Goal: Download file/media

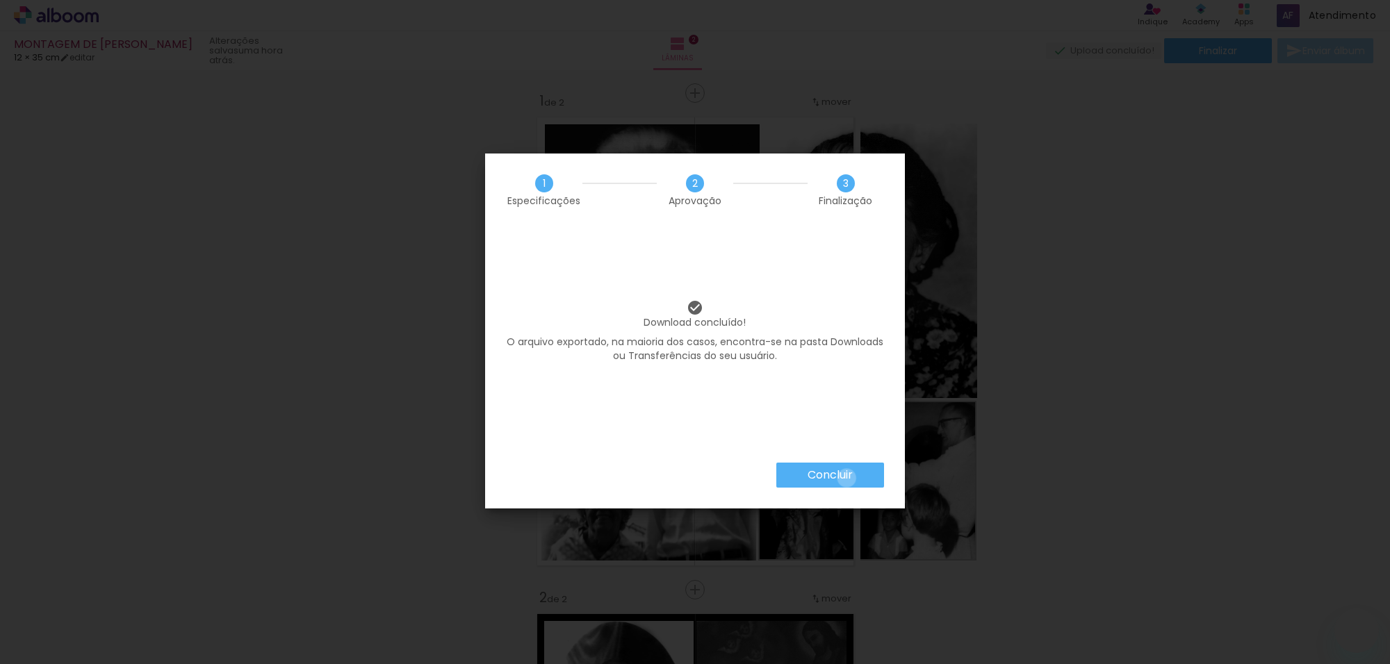
click at [0, 0] on slot "Concluir" at bounding box center [0, 0] width 0 height 0
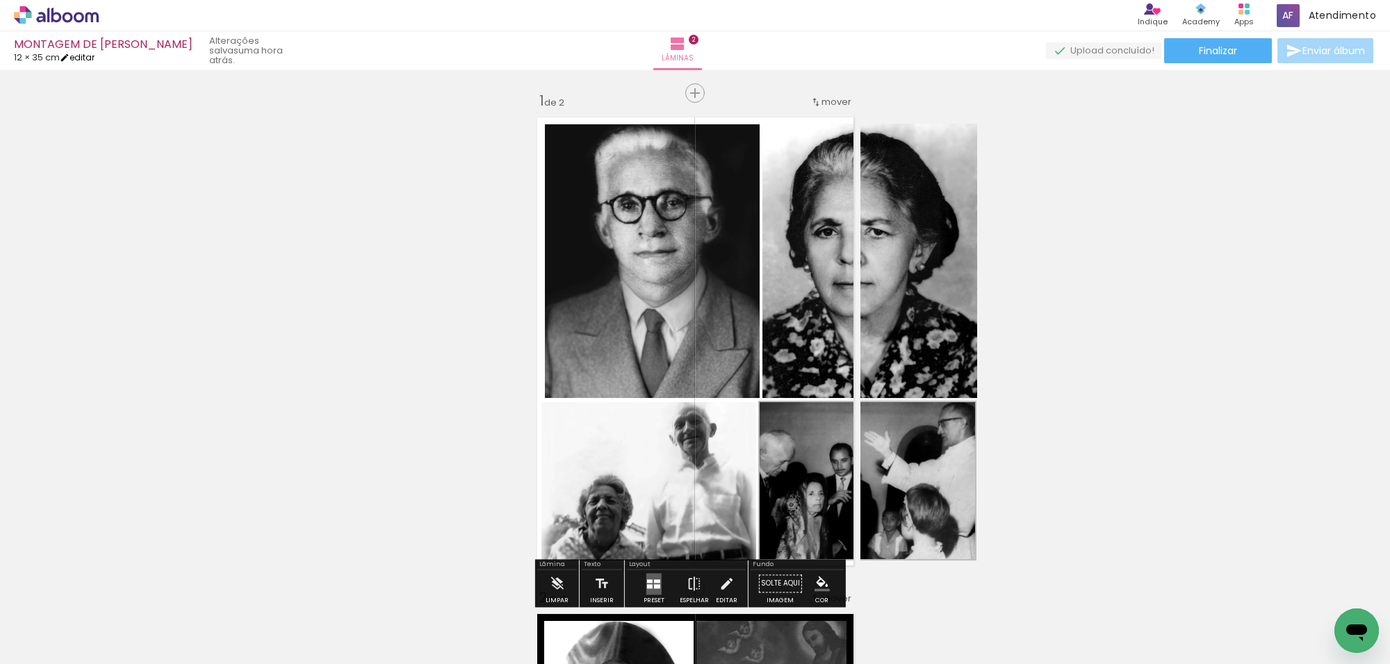
click at [85, 56] on link "editar" at bounding box center [77, 57] width 35 height 12
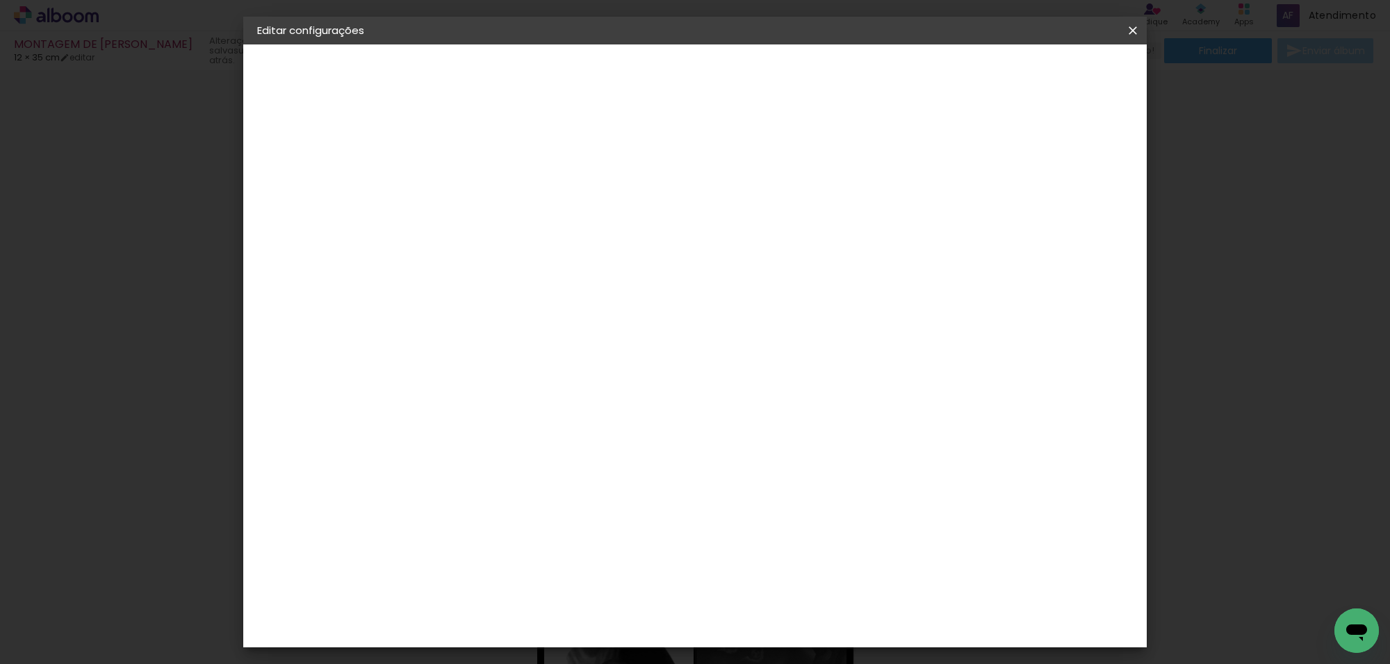
click at [737, 76] on span "Salvar configurações" at bounding box center [701, 78] width 71 height 19
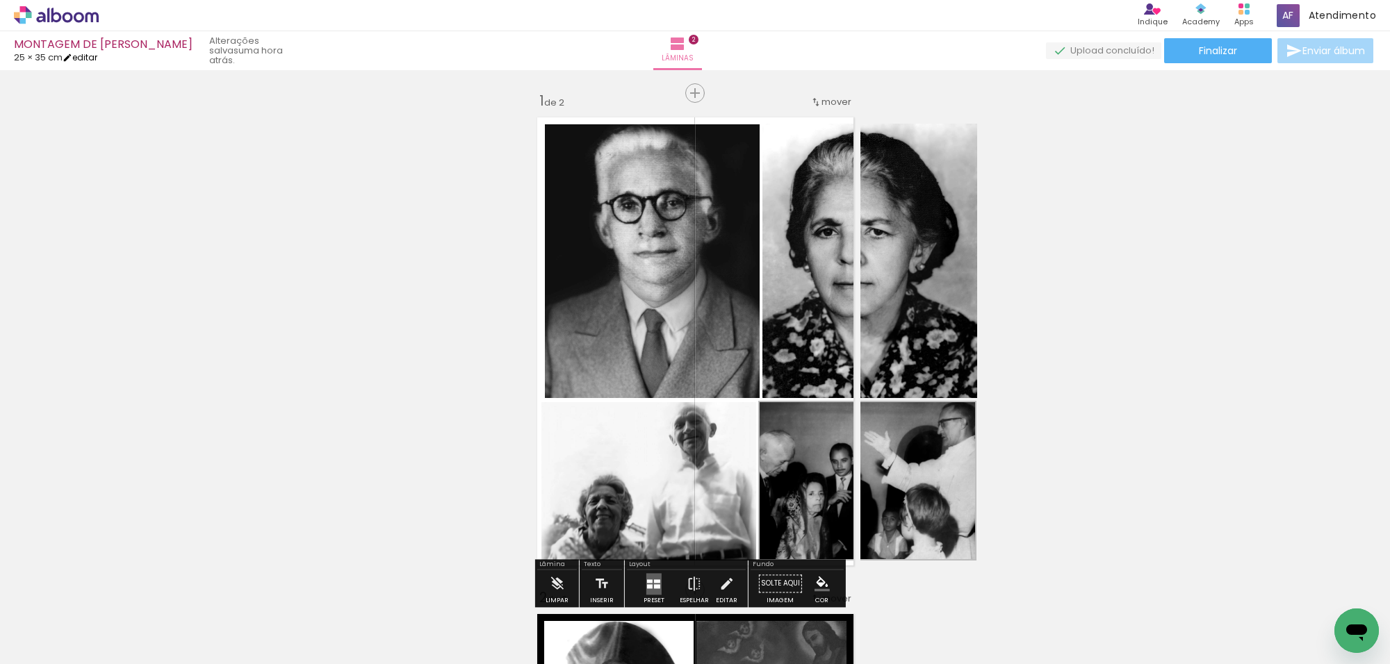
click at [92, 56] on link "editar" at bounding box center [80, 57] width 35 height 12
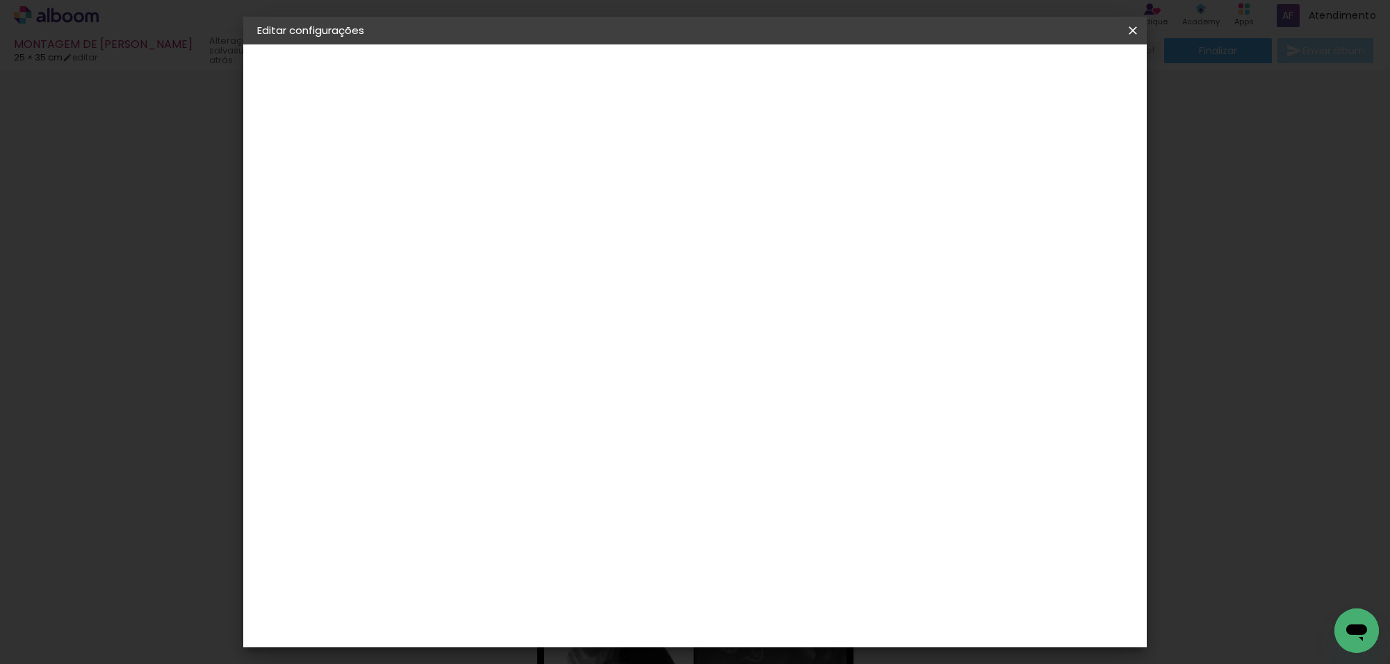
scroll to position [144, 0]
click at [612, 411] on input "35" at bounding box center [594, 410] width 36 height 21
drag, startPoint x: 612, startPoint y: 410, endPoint x: 592, endPoint y: 414, distance: 19.9
click at [592, 414] on input "35" at bounding box center [594, 410] width 36 height 21
drag, startPoint x: 785, startPoint y: 622, endPoint x: 764, endPoint y: 625, distance: 21.1
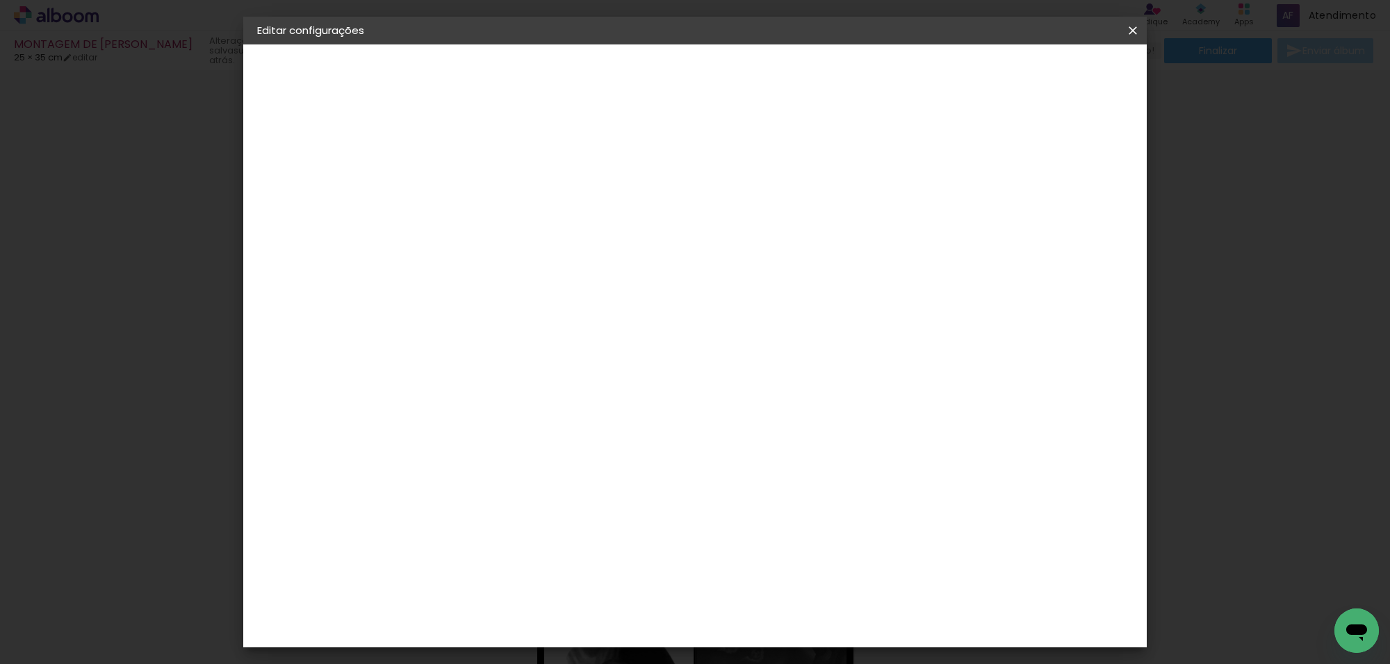
click at [764, 625] on input "25" at bounding box center [771, 624] width 36 height 21
type input "35"
type paper-input "35"
click at [845, 84] on paper-button "Salvar configurações" at bounding box center [790, 78] width 109 height 33
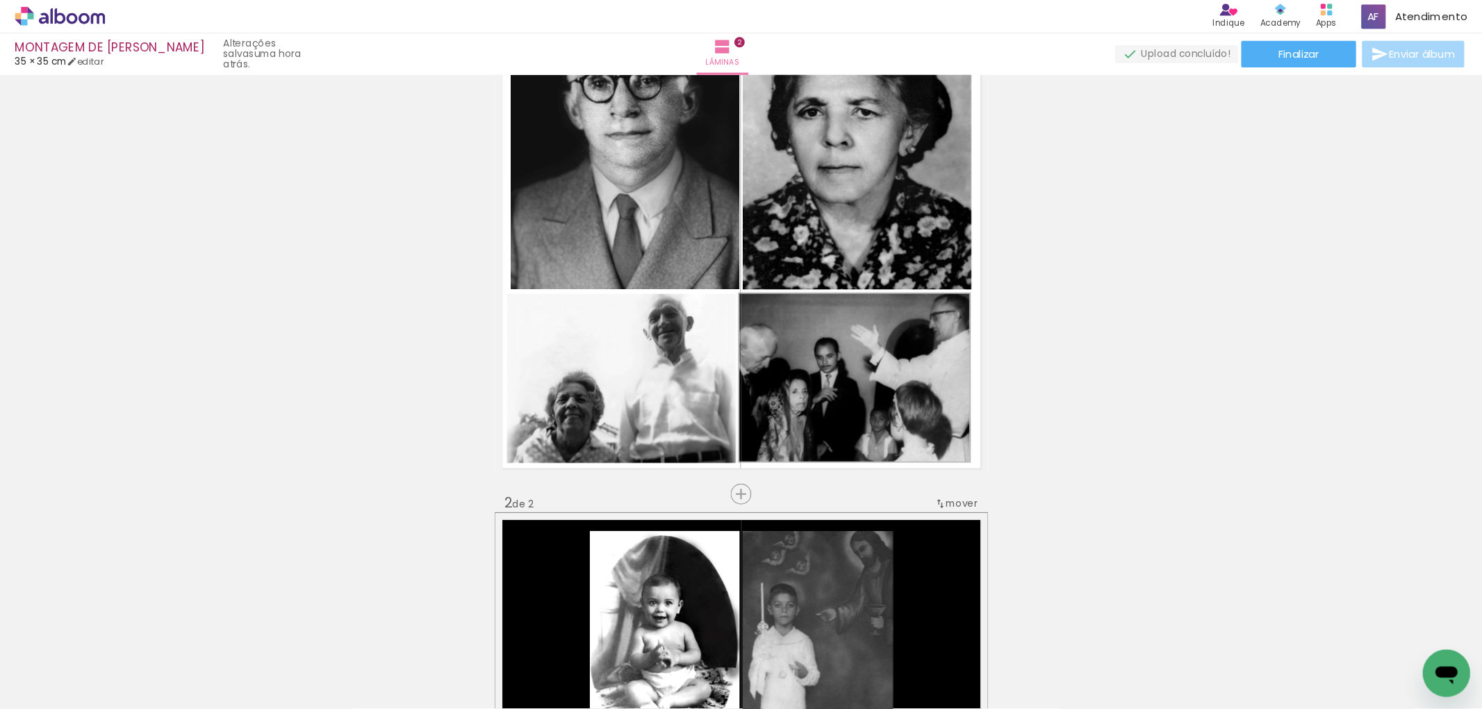
scroll to position [174, 0]
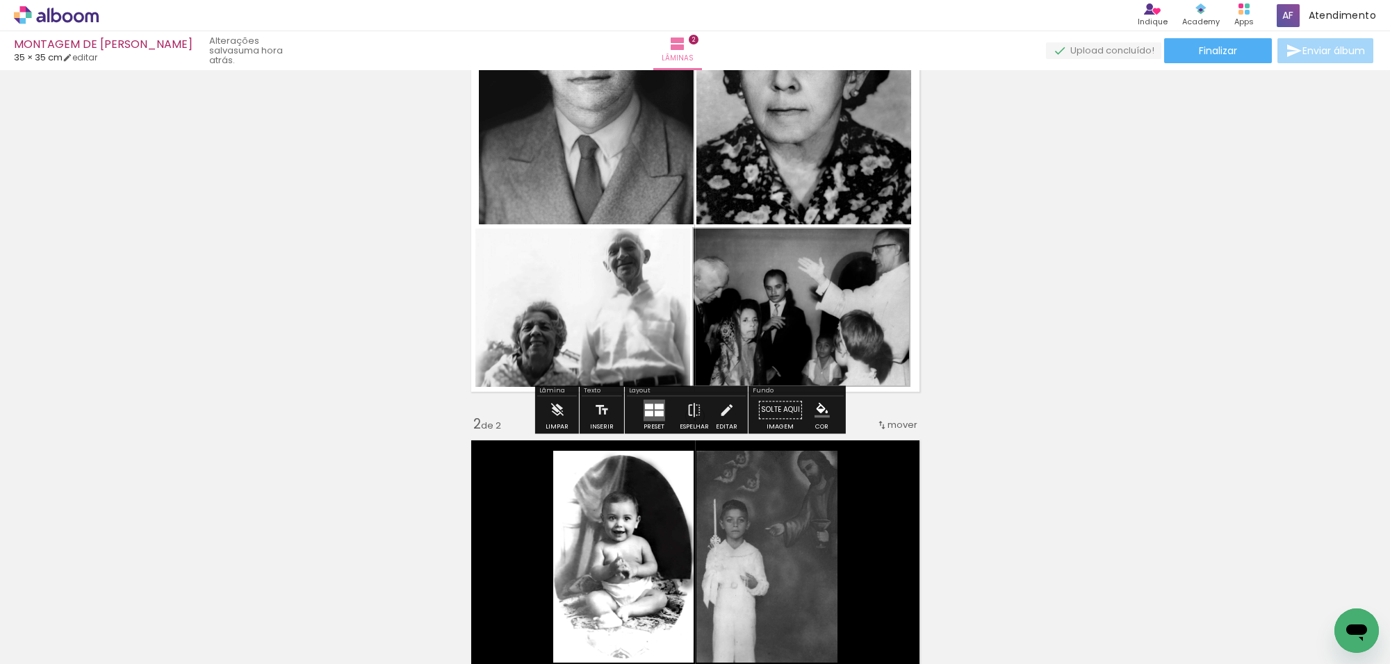
click at [818, 410] on iron-icon "color picker" at bounding box center [822, 409] width 15 height 15
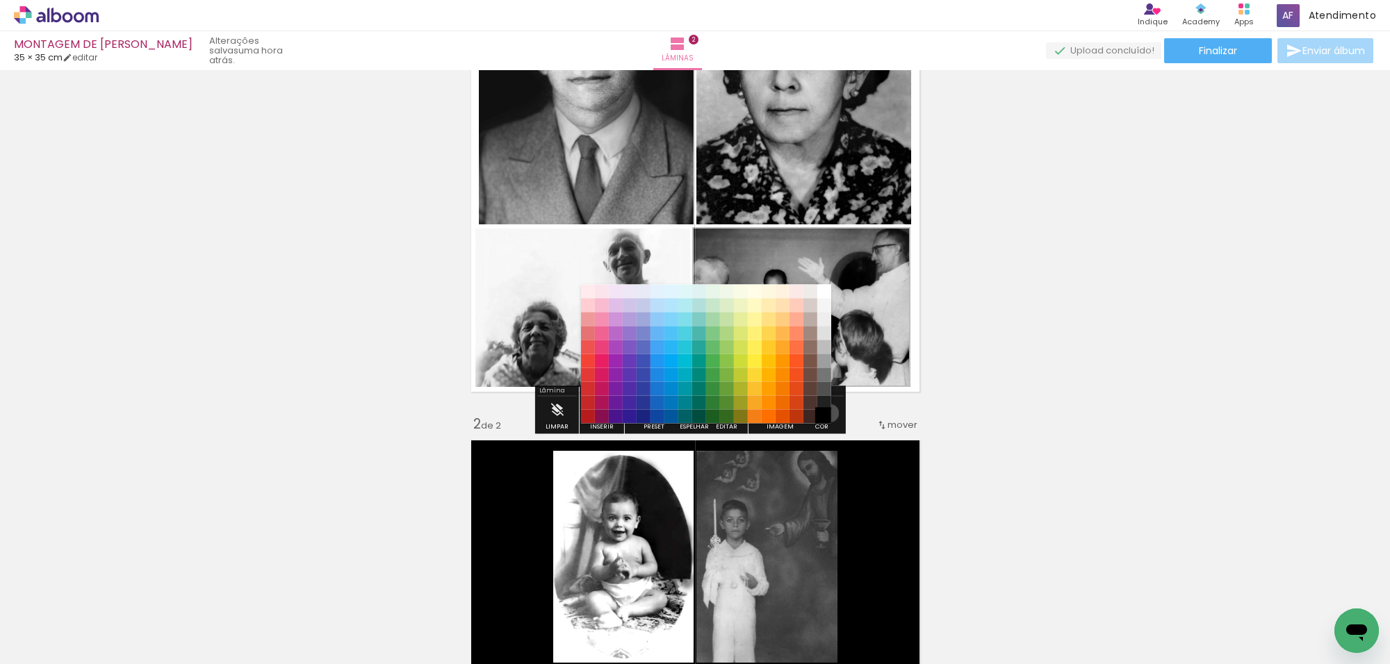
drag, startPoint x: 825, startPoint y: 414, endPoint x: 833, endPoint y: 402, distance: 14.1
click at [825, 412] on paper-item "#000000" at bounding box center [824, 417] width 14 height 14
click at [826, 416] on paper-item "#000000" at bounding box center [824, 417] width 14 height 14
click at [824, 414] on paper-item "#000000" at bounding box center [824, 417] width 14 height 14
click at [870, 388] on quentale-layouter at bounding box center [695, 168] width 462 height 462
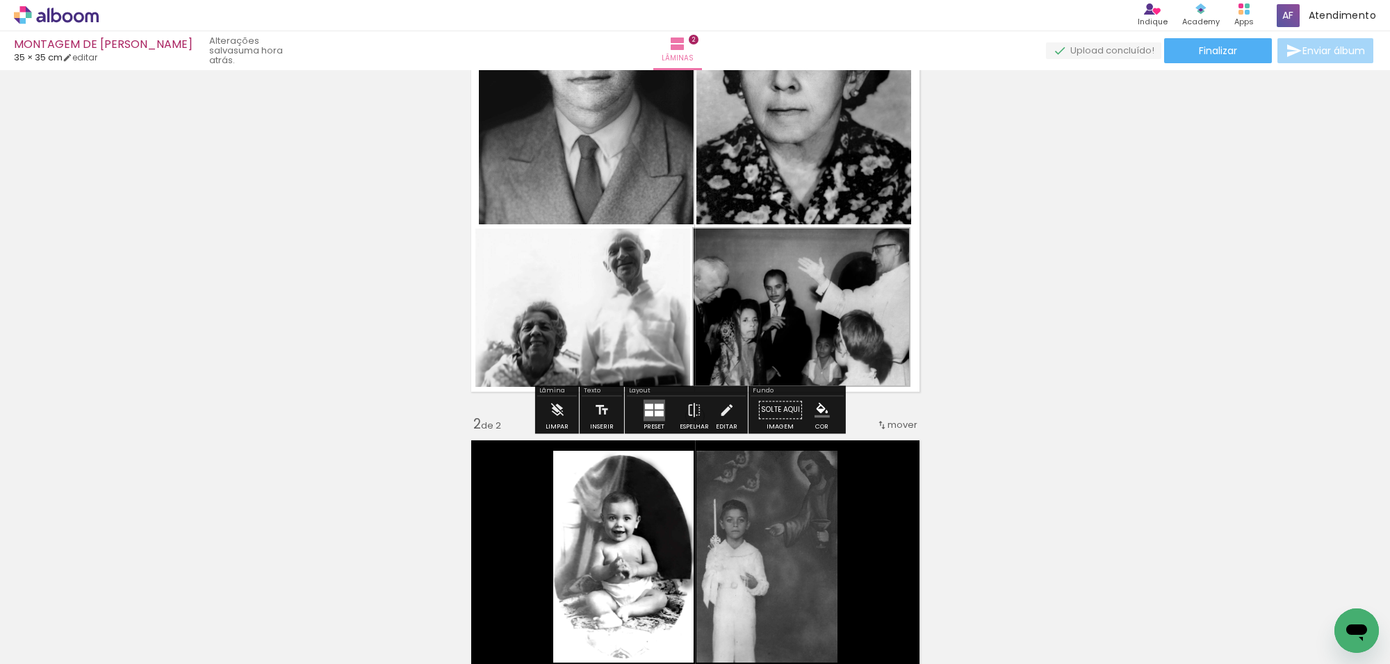
click at [818, 409] on iron-icon "color picker" at bounding box center [822, 409] width 15 height 15
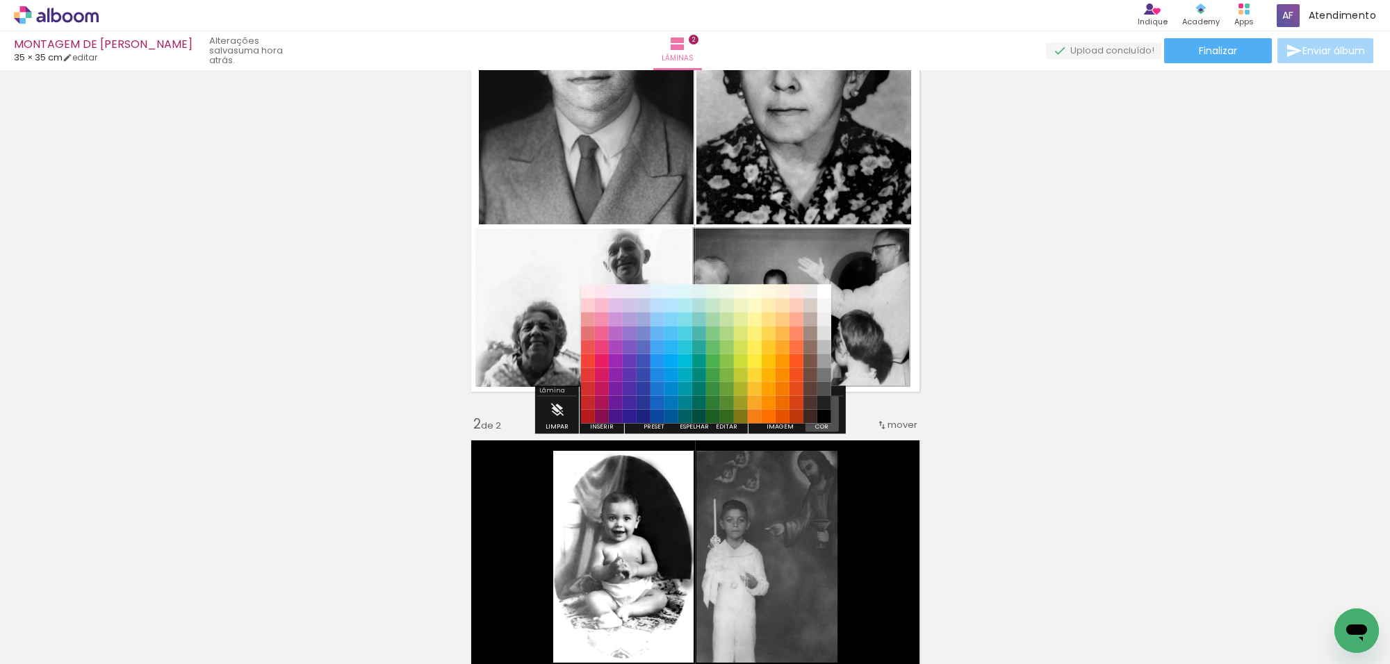
drag, startPoint x: 820, startPoint y: 417, endPoint x: 866, endPoint y: 398, distance: 49.6
click at [824, 414] on paper-item "#000000" at bounding box center [824, 417] width 14 height 14
click at [877, 389] on quentale-layouter at bounding box center [695, 168] width 462 height 462
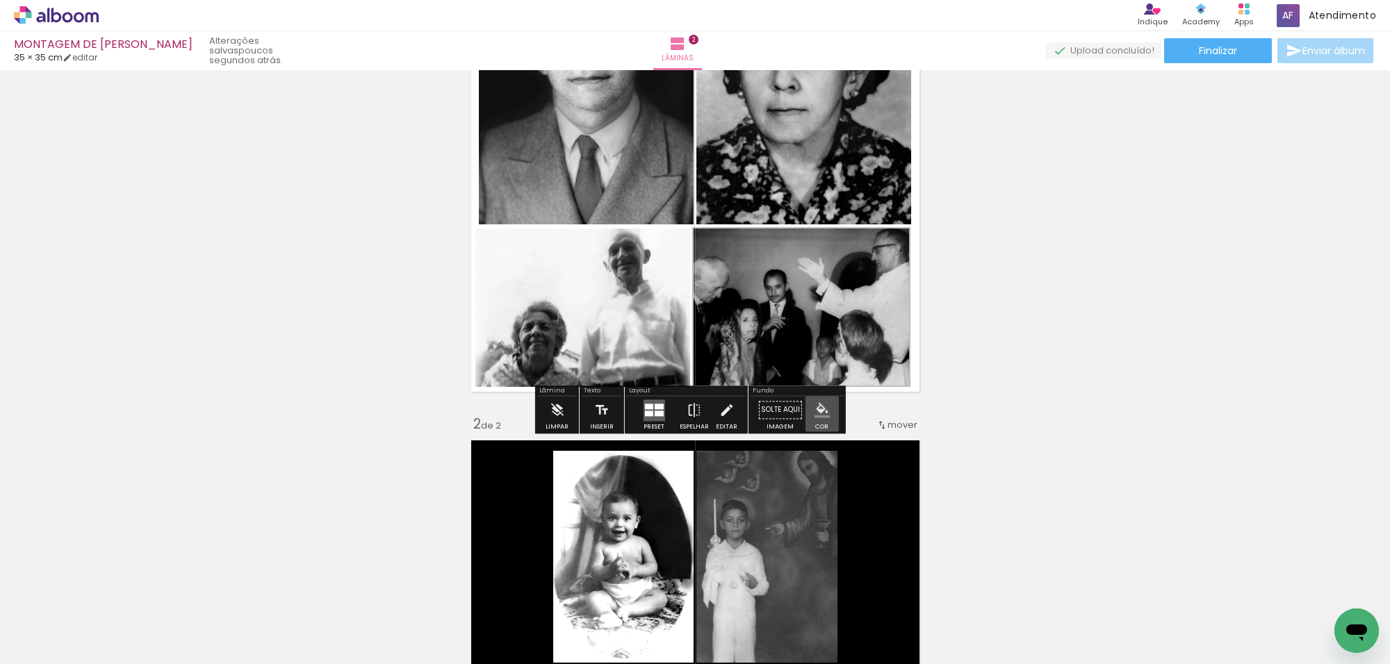
drag, startPoint x: 818, startPoint y: 412, endPoint x: 834, endPoint y: 404, distance: 17.7
click at [856, 394] on div "Inserir lâmina 1 de 2 Inserir lâmina 2 de 2" at bounding box center [695, 646] width 1390 height 1491
click at [820, 404] on iron-icon "color picker" at bounding box center [822, 409] width 15 height 15
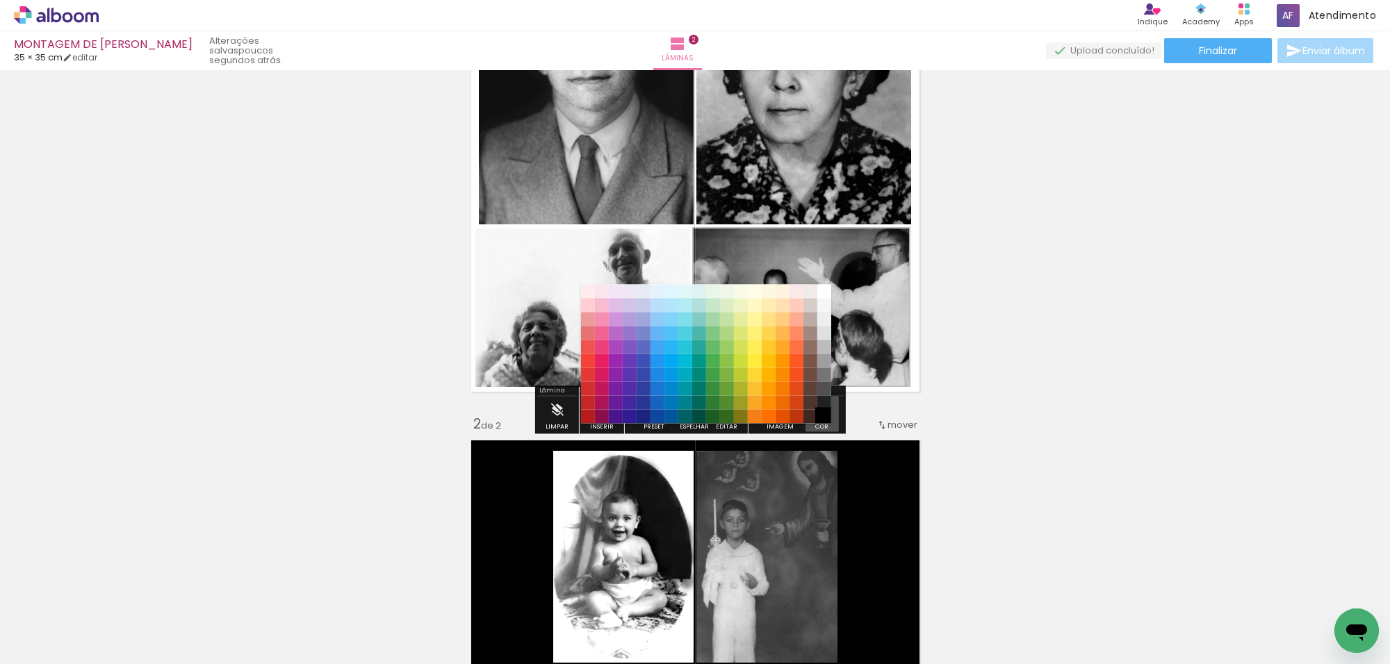
click at [815, 409] on div "#ffebee #ffcdd2 #ef9a9a #e57373 #ef5350 #f44336 #e53935 #d32f2f #c62828 #b71c1c…" at bounding box center [705, 361] width 250 height 139
click at [822, 414] on paper-item "#000000" at bounding box center [824, 417] width 14 height 14
click at [822, 415] on paper-item "#000000" at bounding box center [824, 417] width 14 height 14
click at [826, 417] on paper-item "#000000" at bounding box center [824, 417] width 14 height 14
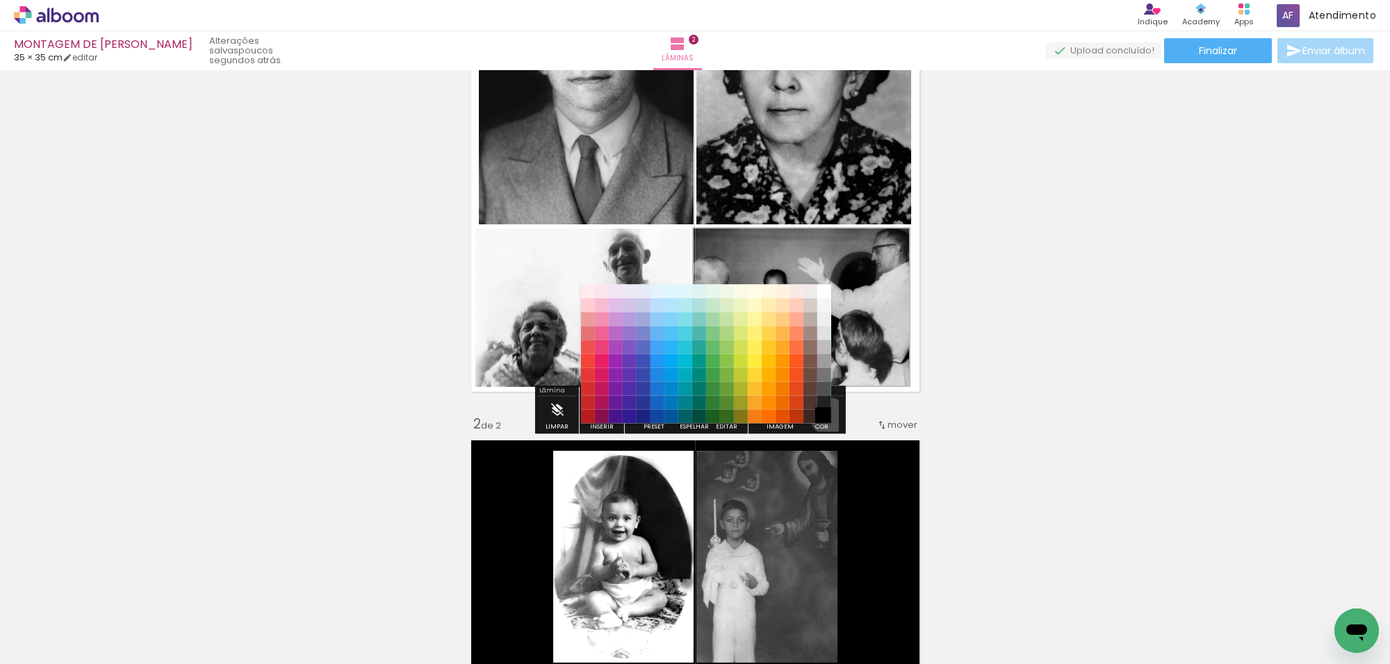
click at [824, 417] on paper-item "#000000" at bounding box center [824, 417] width 14 height 14
click at [824, 410] on paper-item "#000000" at bounding box center [824, 417] width 14 height 14
click at [826, 424] on div "#ffebee #ffcdd2 #ef9a9a #e57373 #ef5350 #f44336 #e53935 #d32f2f #c62828 #b71c1c…" at bounding box center [705, 361] width 250 height 139
click at [879, 389] on quentale-layouter at bounding box center [695, 168] width 462 height 462
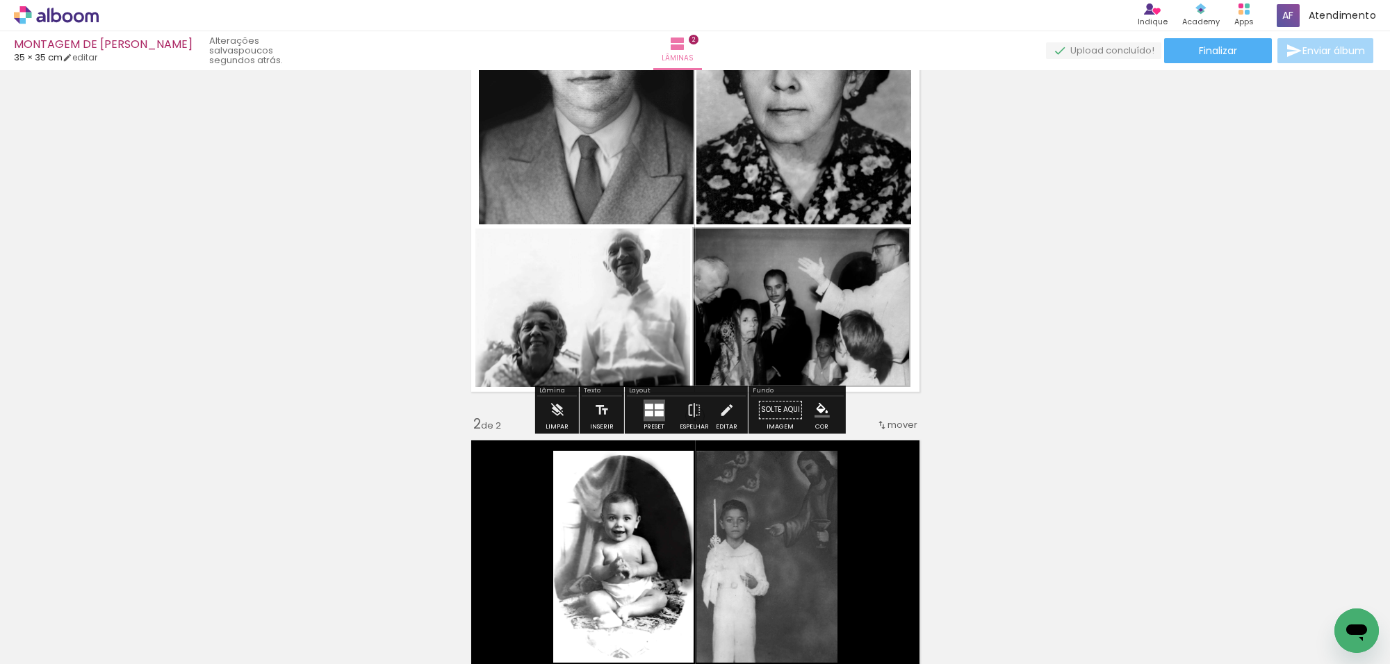
click at [909, 380] on quentale-layouter at bounding box center [695, 168] width 462 height 462
drag, startPoint x: 808, startPoint y: 408, endPoint x: 783, endPoint y: 415, distance: 25.3
click at [783, 415] on div "Solte aqui Imagem Cor" at bounding box center [797, 413] width 93 height 35
click at [783, 412] on paper-button "Solte aqui Imagem" at bounding box center [780, 413] width 50 height 35
drag, startPoint x: 817, startPoint y: 409, endPoint x: 824, endPoint y: 398, distance: 12.9
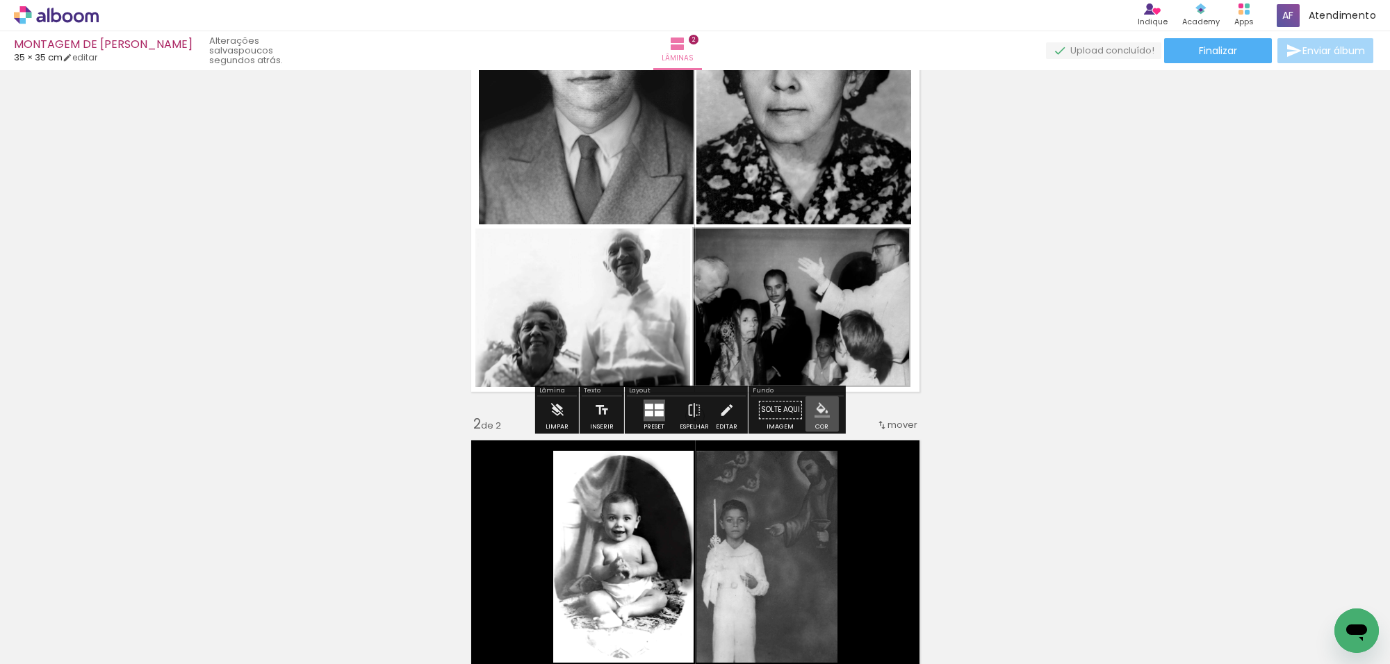
click at [820, 404] on iron-icon "color picker" at bounding box center [822, 409] width 15 height 15
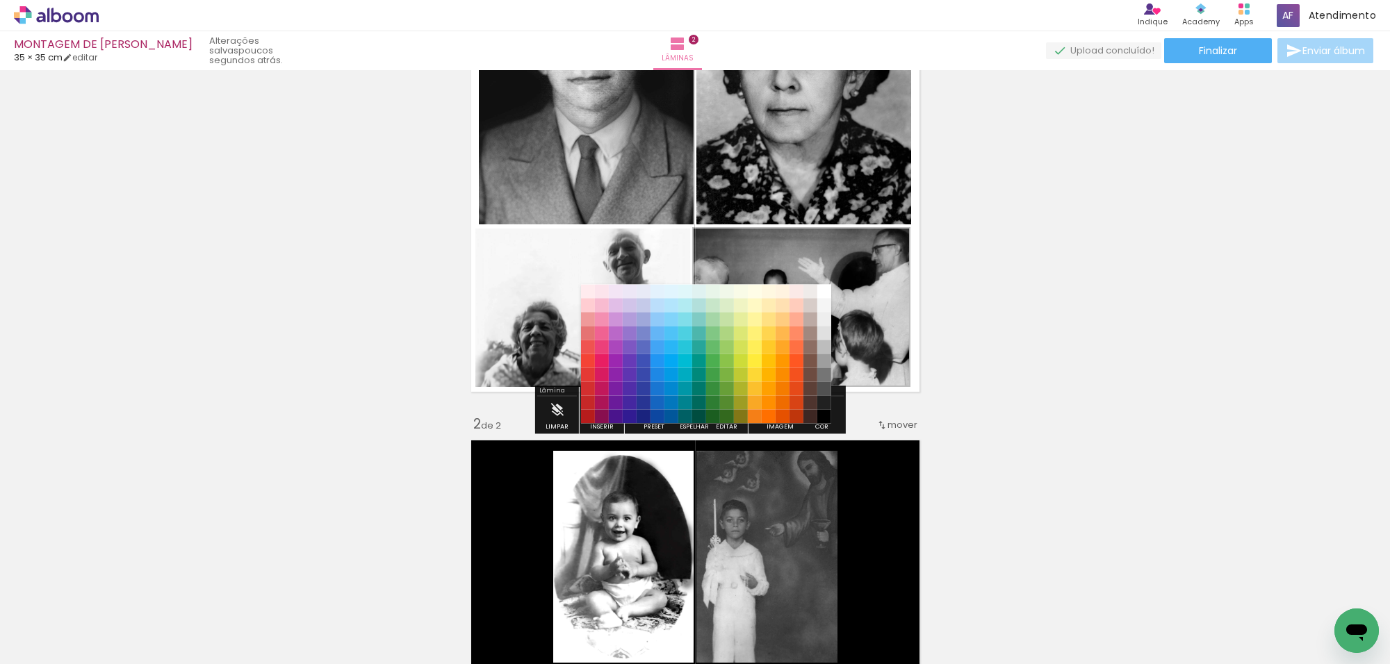
click at [974, 310] on div "Inserir lâmina 1 de 2 Inserir lâmina 2 de 2" at bounding box center [695, 646] width 1390 height 1491
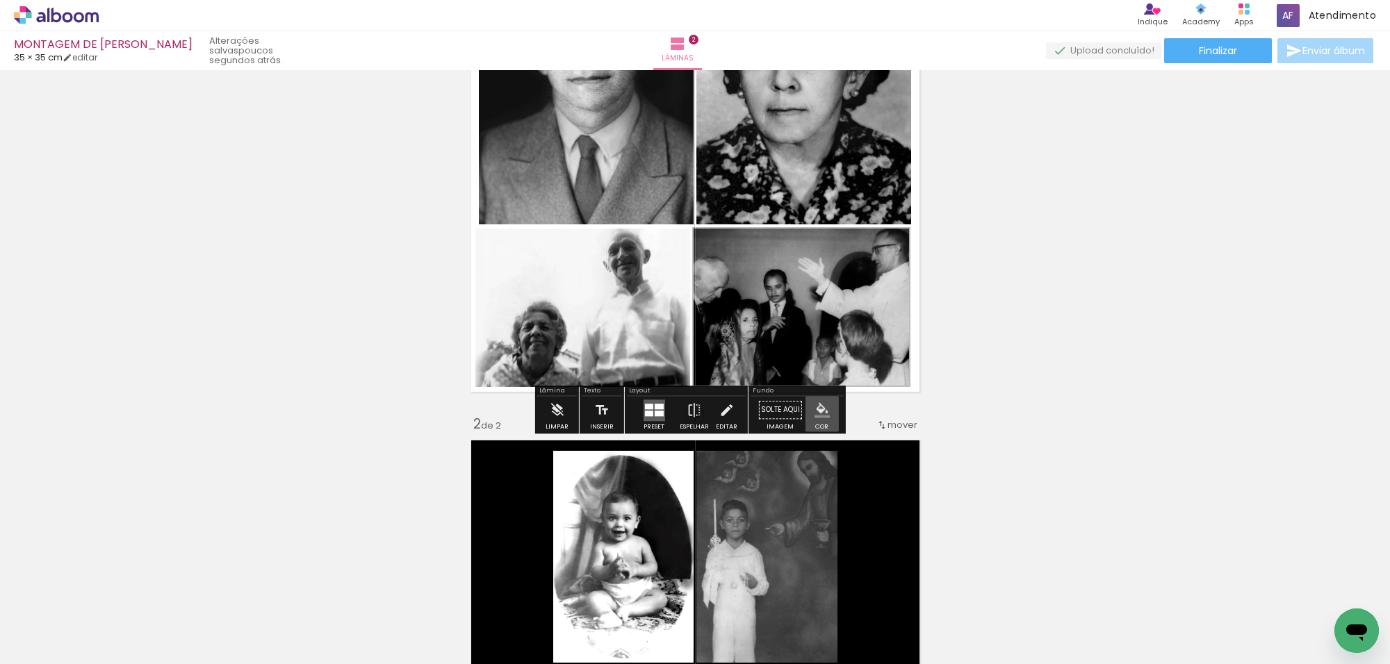
click at [818, 407] on iron-icon "color picker" at bounding box center [822, 409] width 15 height 15
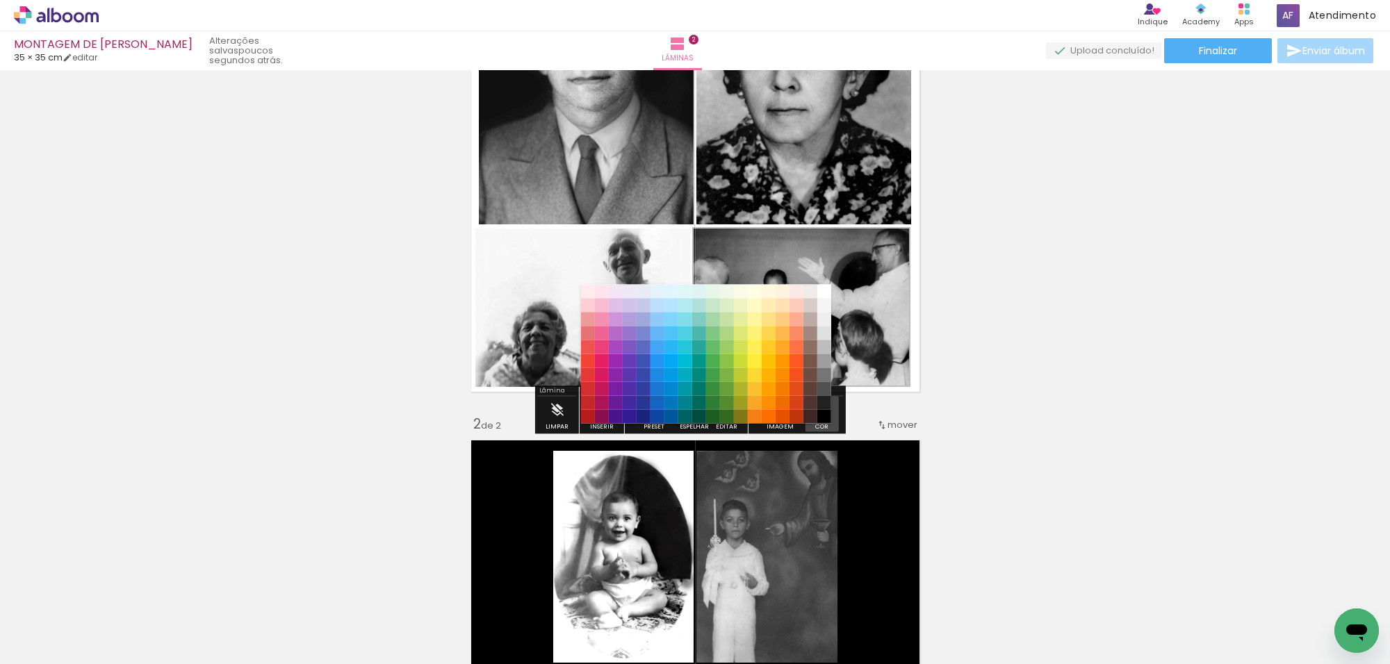
click at [818, 407] on paper-menu-button "#ffebee #ffcdd2 #ef9a9a #e57373 #ef5350 #f44336 #e53935 #d32f2f #c62828 #b71c1c…" at bounding box center [822, 410] width 26 height 26
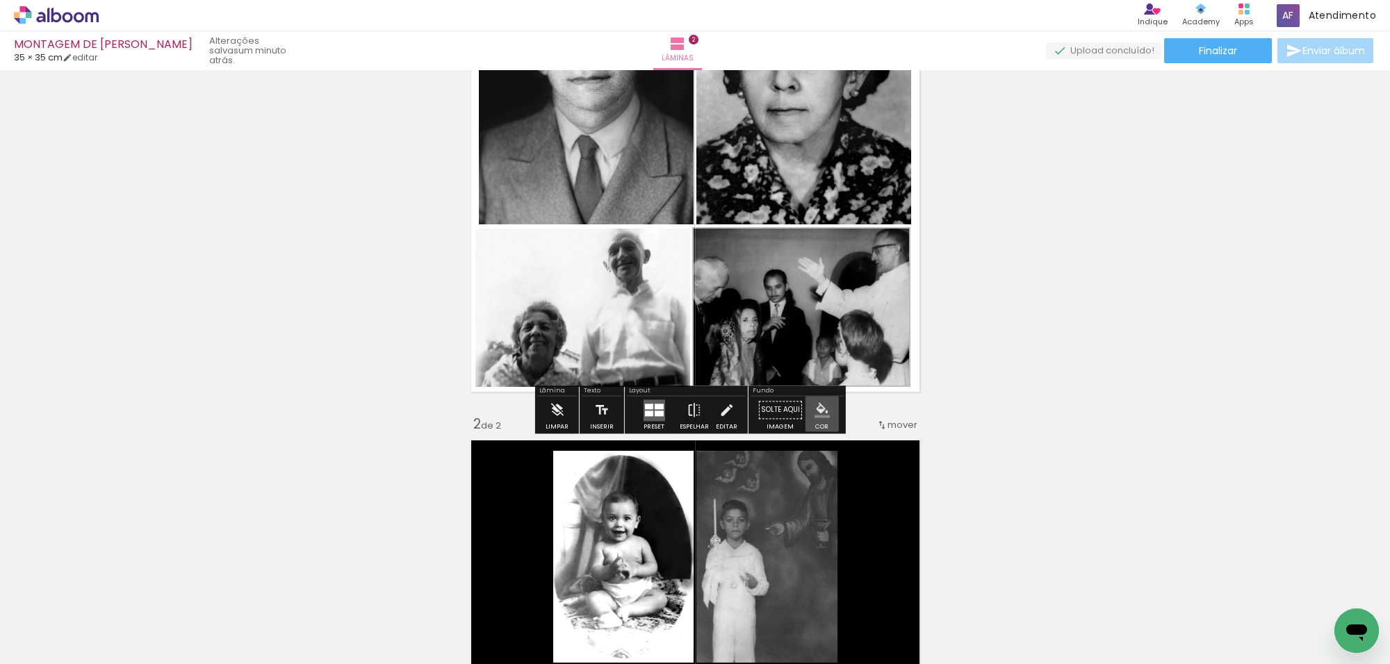
drag, startPoint x: 817, startPoint y: 407, endPoint x: 818, endPoint y: 354, distance: 52.8
click at [818, 354] on div "Inserir lâmina 1 de 2 Inserir lâmina 2 de 2" at bounding box center [695, 646] width 1390 height 1491
click at [821, 411] on iron-icon "color picker" at bounding box center [822, 409] width 15 height 15
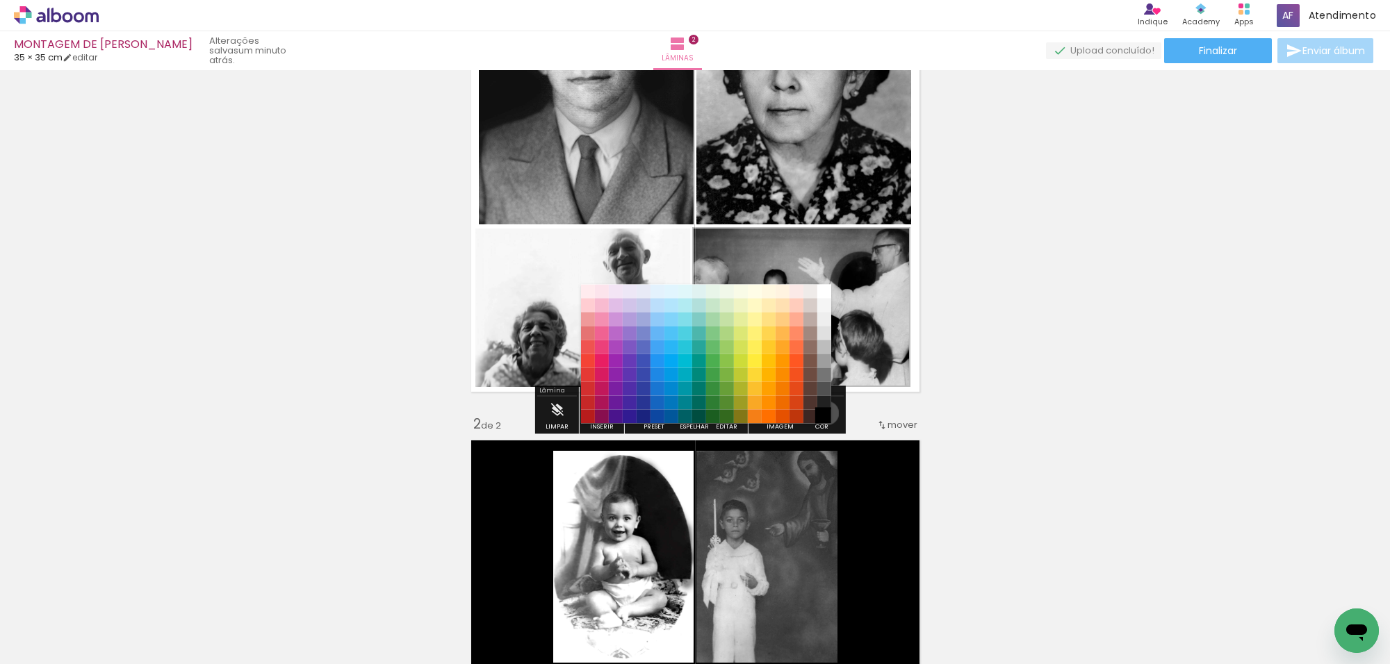
click at [822, 414] on paper-item "#000000" at bounding box center [824, 417] width 14 height 14
click at [886, 387] on quentale-layouter at bounding box center [695, 168] width 462 height 462
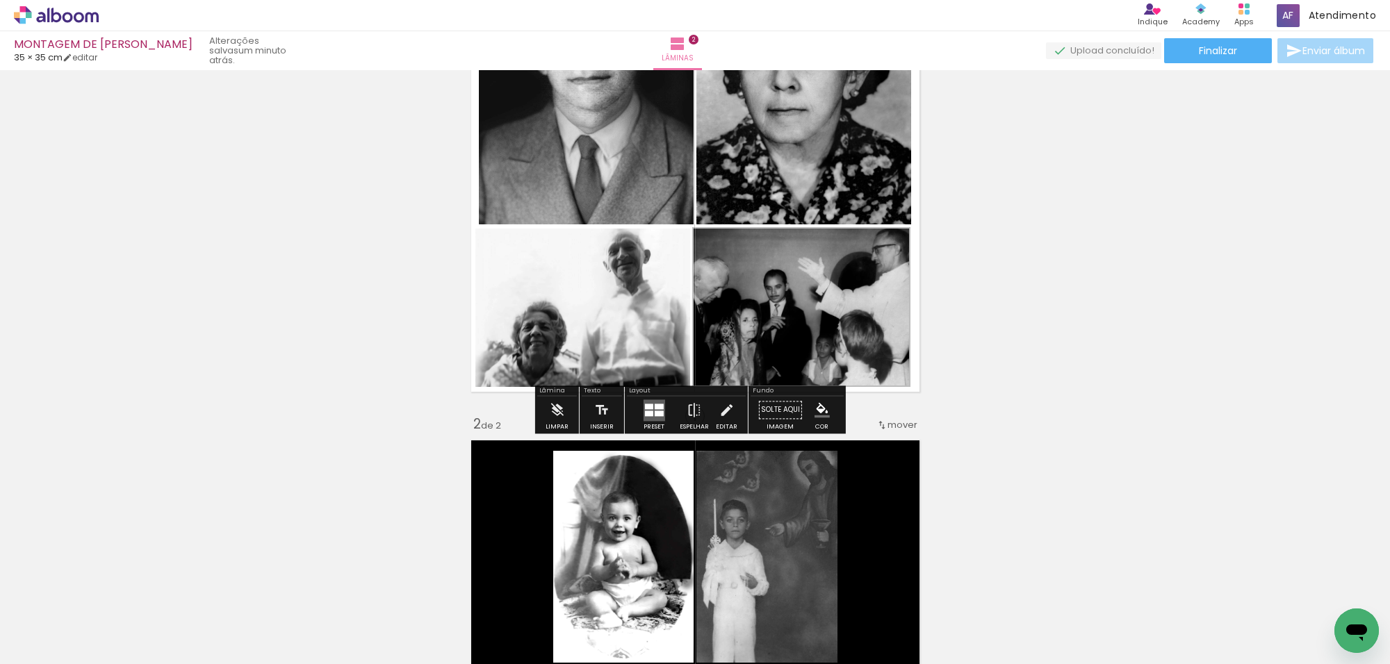
click at [890, 389] on quentale-layouter at bounding box center [695, 168] width 462 height 462
click at [818, 410] on iron-icon "color picker" at bounding box center [822, 409] width 15 height 15
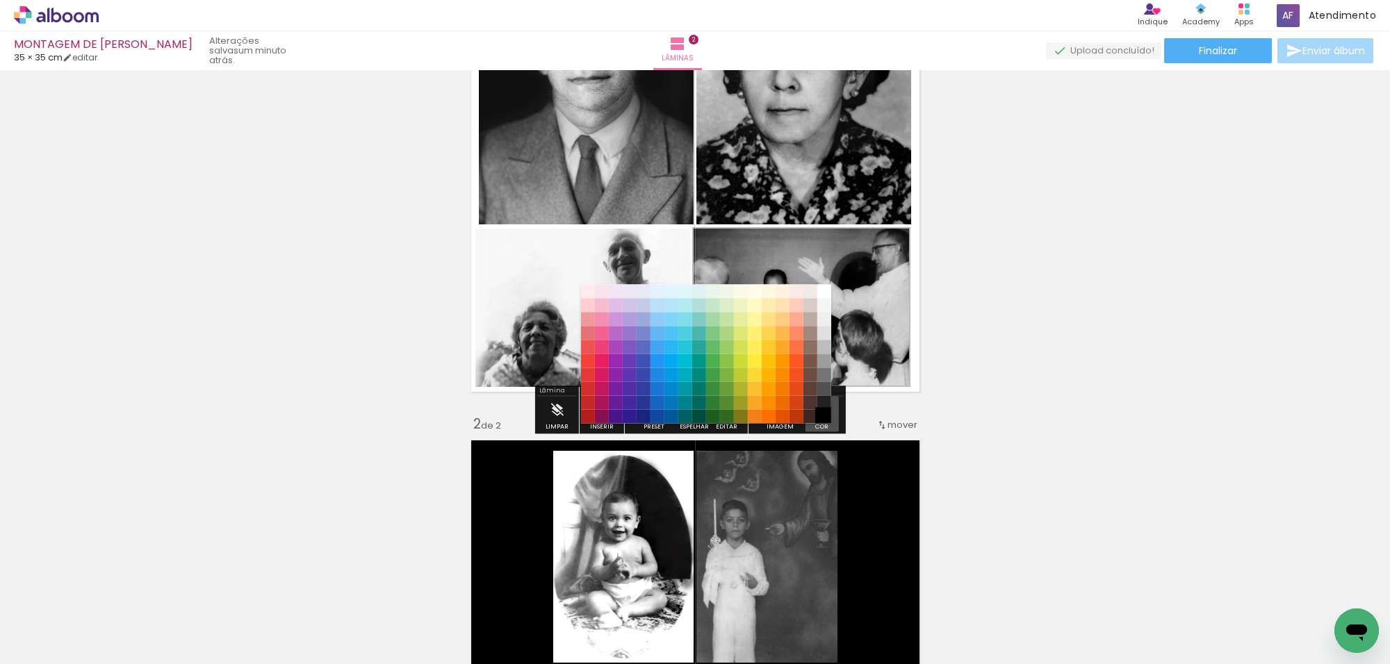
drag, startPoint x: 824, startPoint y: 414, endPoint x: 824, endPoint y: 404, distance: 9.8
click at [822, 411] on paper-item "#000000" at bounding box center [824, 417] width 14 height 14
click at [824, 402] on paper-item "#212121" at bounding box center [824, 403] width 14 height 14
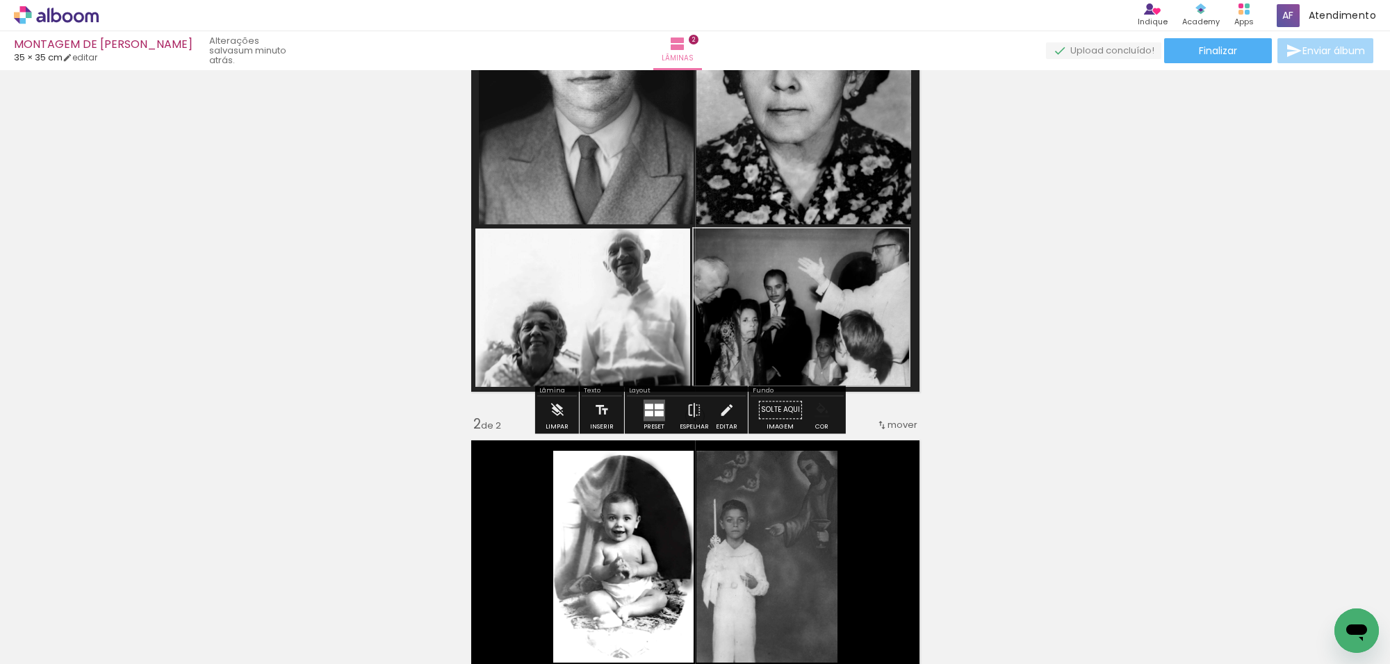
click at [821, 422] on paper-menu-button "#ffebee #ffcdd2 #ef9a9a #e57373 #ef5350 #f44336 #e53935 #d32f2f #c62828 #b71c1c…" at bounding box center [822, 410] width 26 height 26
click at [815, 410] on iron-icon "color picker" at bounding box center [822, 409] width 15 height 15
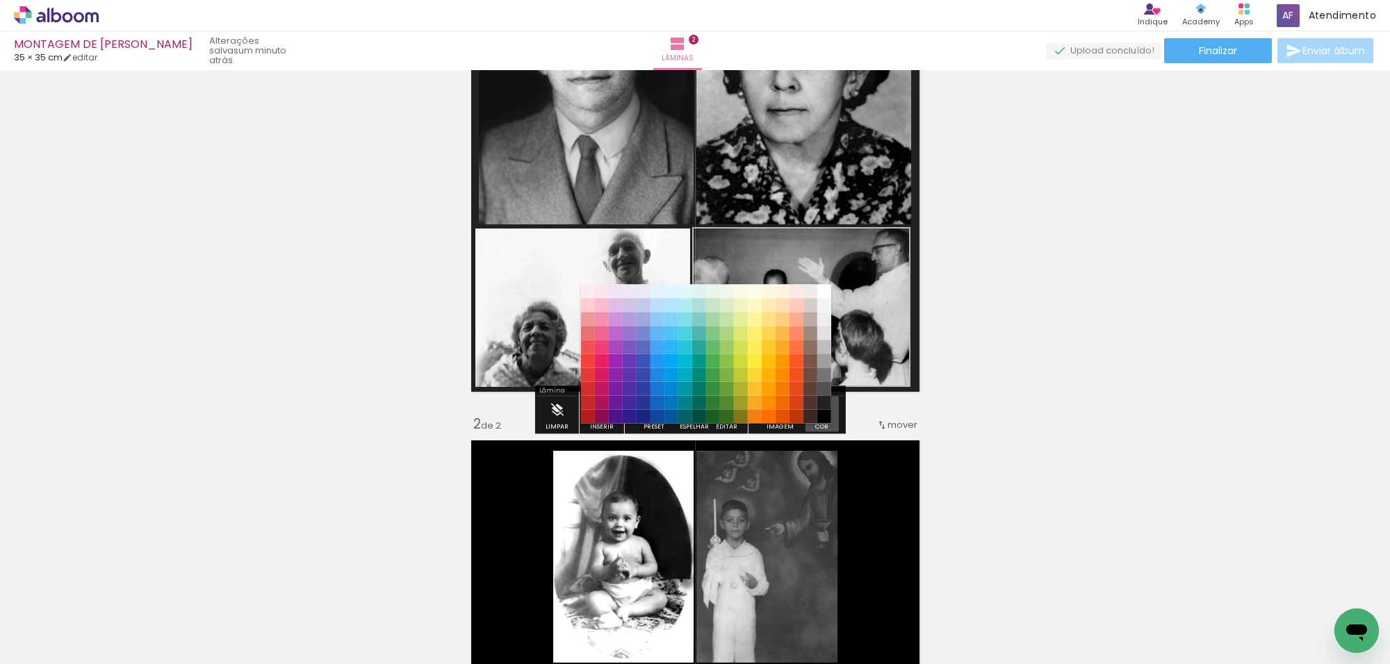
click at [818, 425] on div "#ffebee #ffcdd2 #ef9a9a #e57373 #ef5350 #f44336 #e53935 #d32f2f #c62828 #b71c1c…" at bounding box center [705, 361] width 250 height 139
click at [821, 416] on paper-item "#000000" at bounding box center [824, 417] width 14 height 14
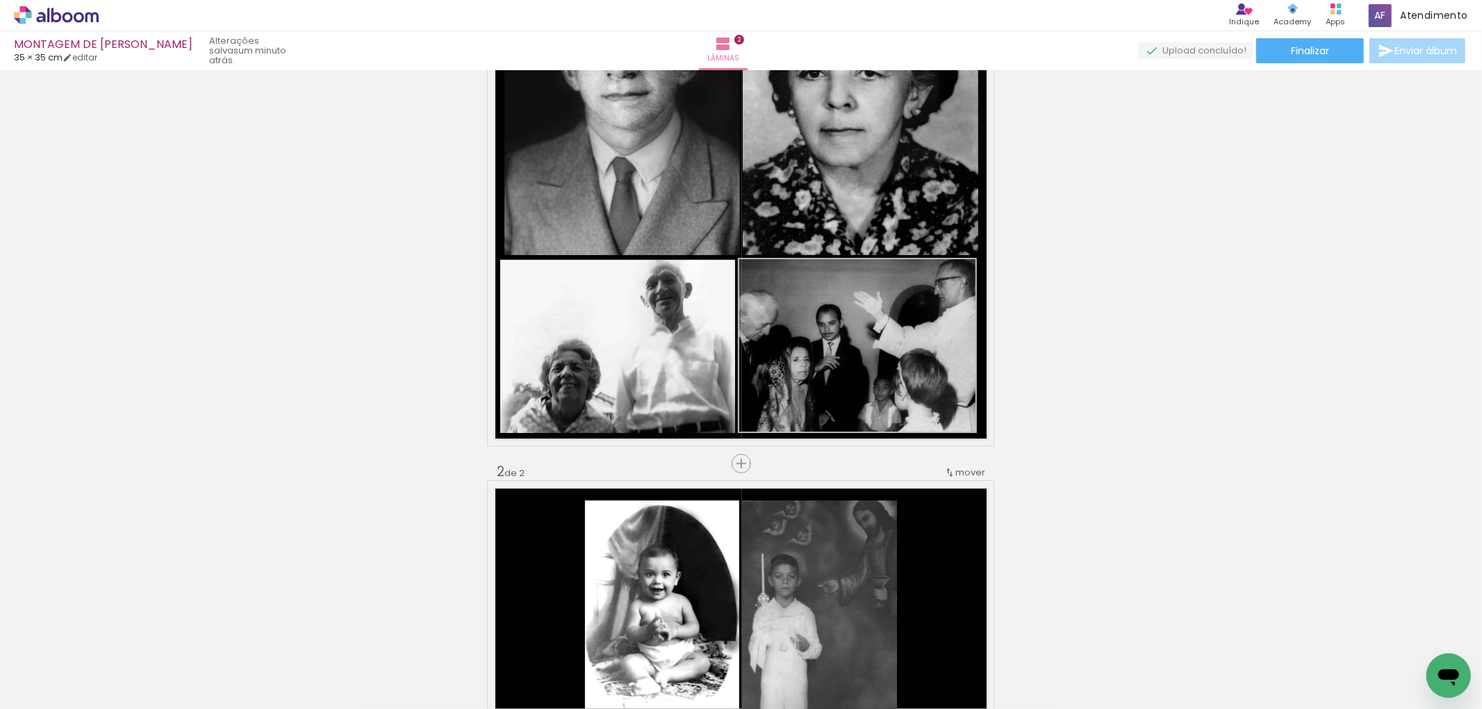
scroll to position [359, 0]
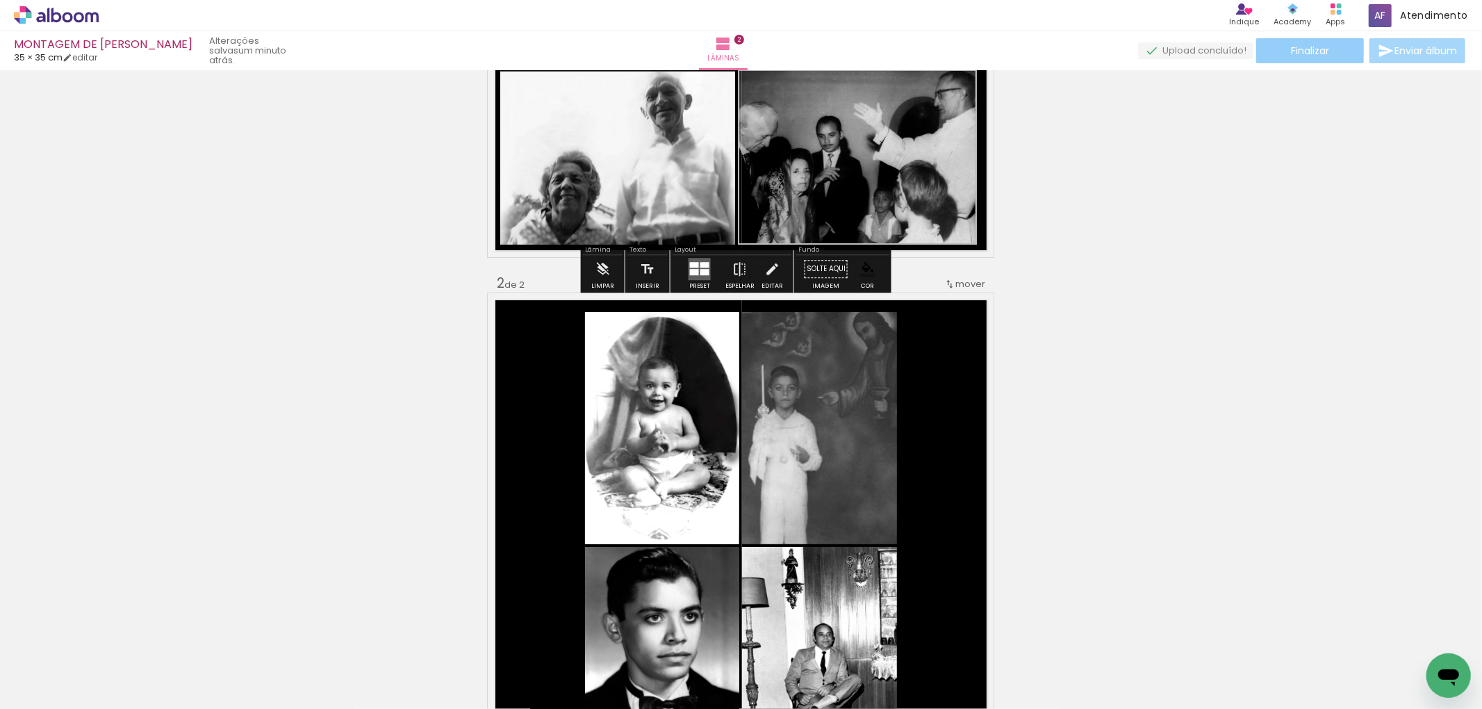
click at [1315, 51] on span "Finalizar" at bounding box center [1310, 51] width 38 height 10
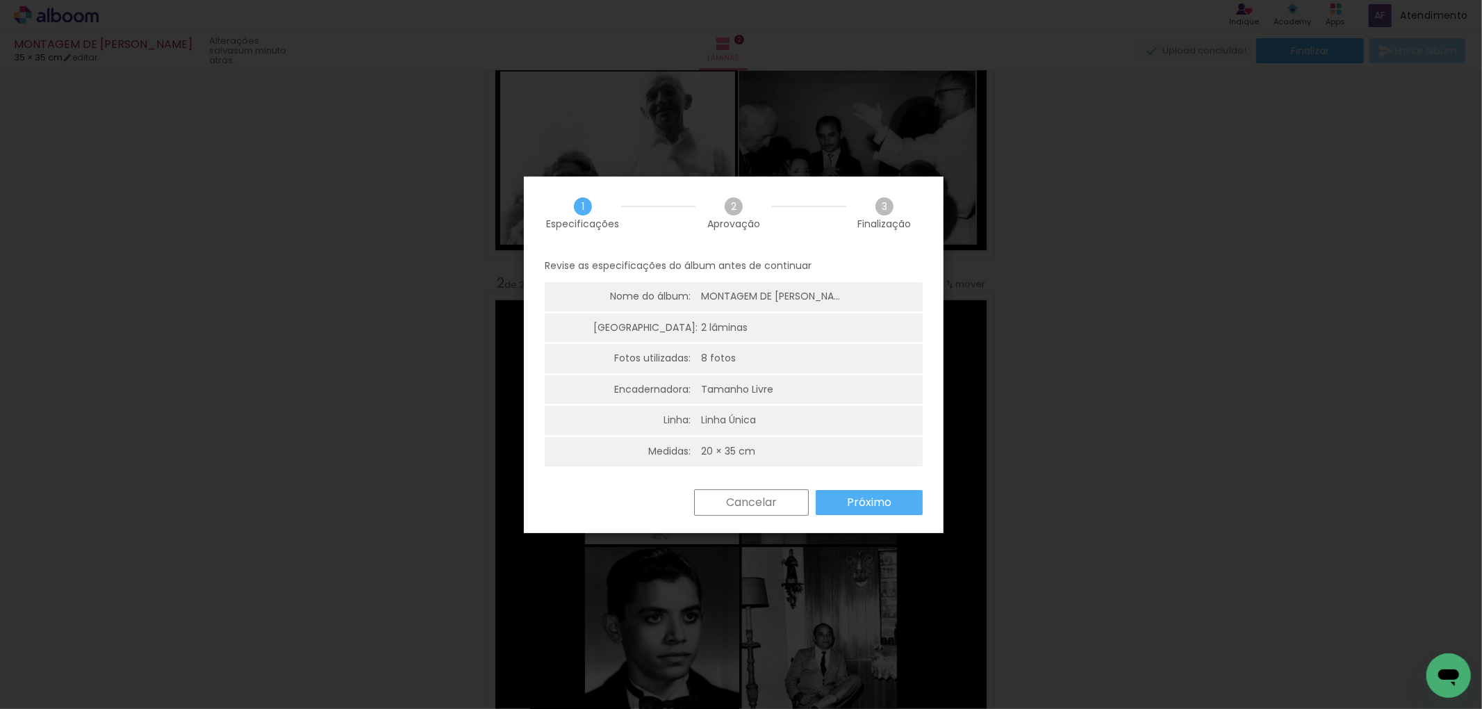
click at [0, 0] on slot "Próximo" at bounding box center [0, 0] width 0 height 0
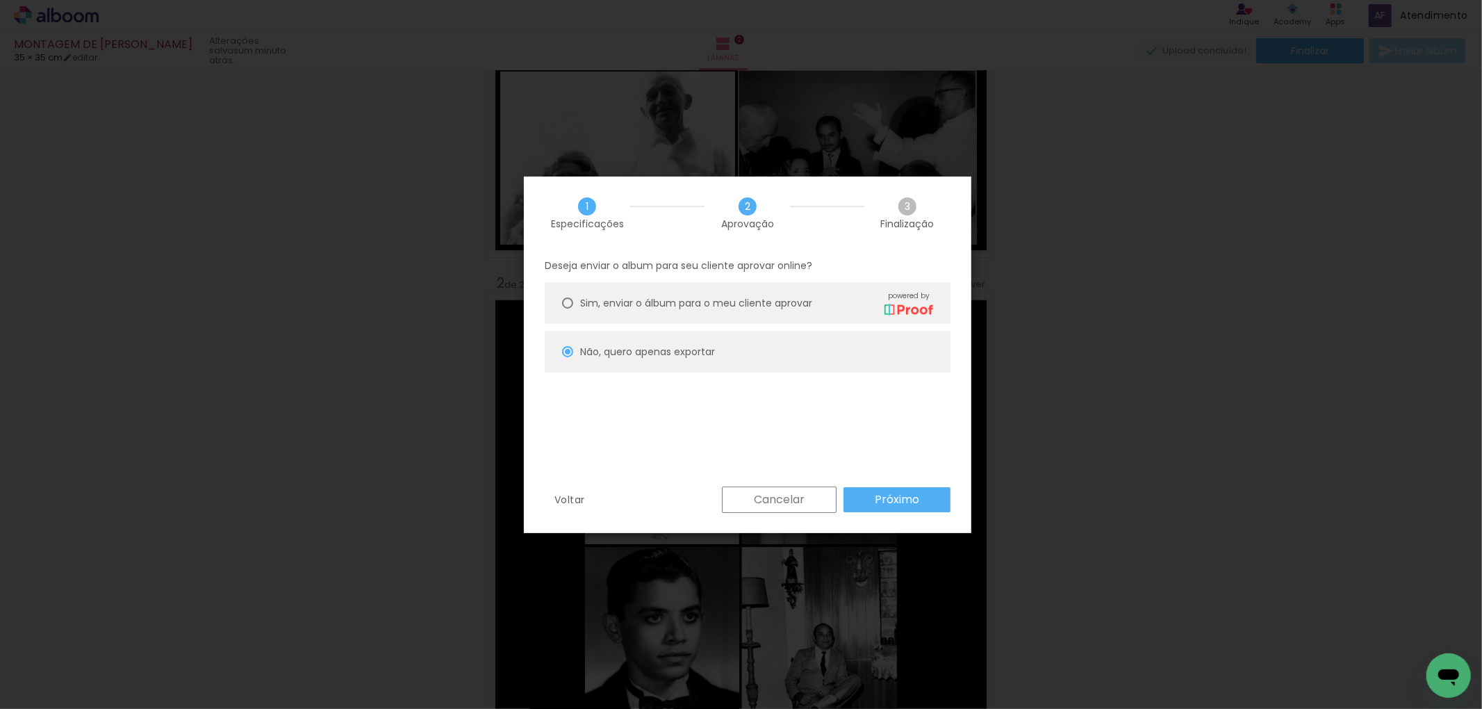
click at [879, 349] on paper-radio-button "Não, quero apenas exportar" at bounding box center [748, 352] width 406 height 42
type paper-radio-button "on"
click at [909, 487] on paper-button "Próximo" at bounding box center [897, 499] width 107 height 25
type input "Alta, 300 DPI"
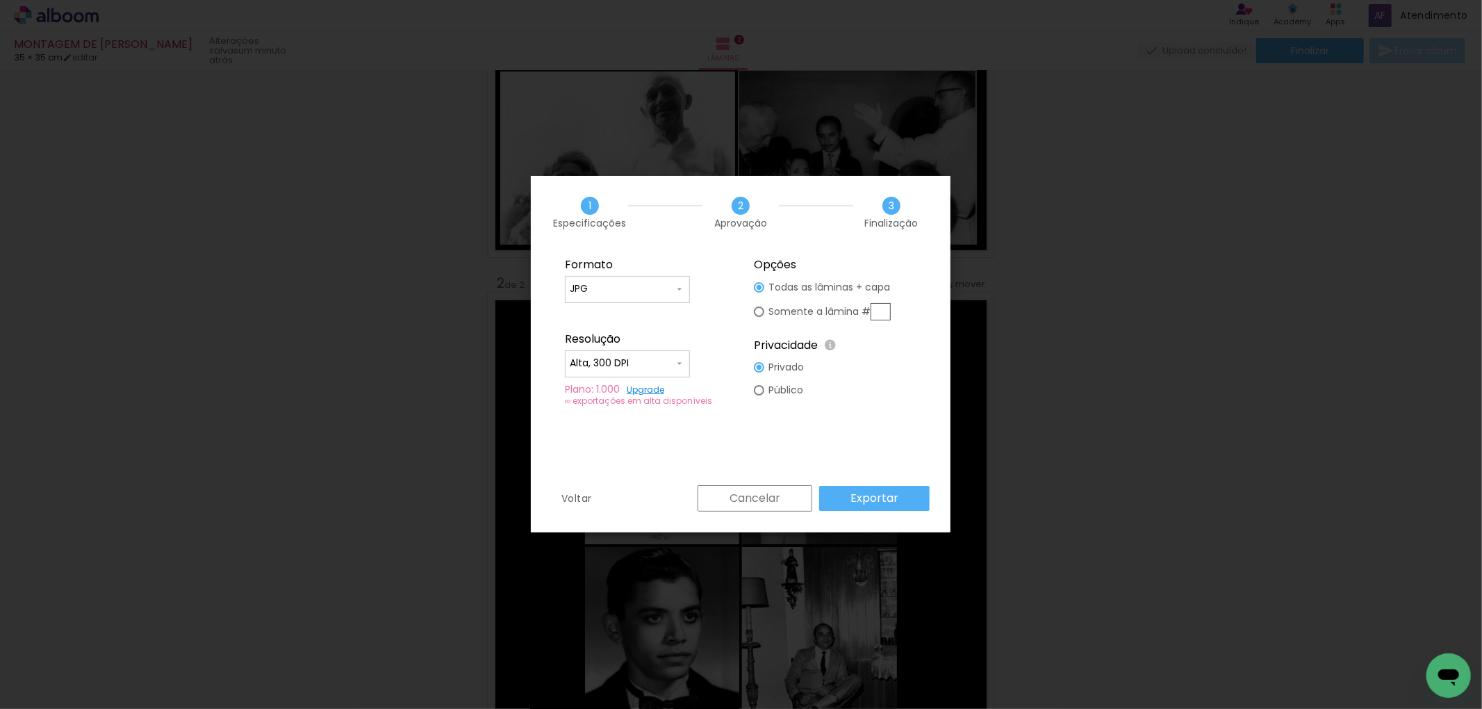
click at [0, 0] on slot "Exportar" at bounding box center [0, 0] width 0 height 0
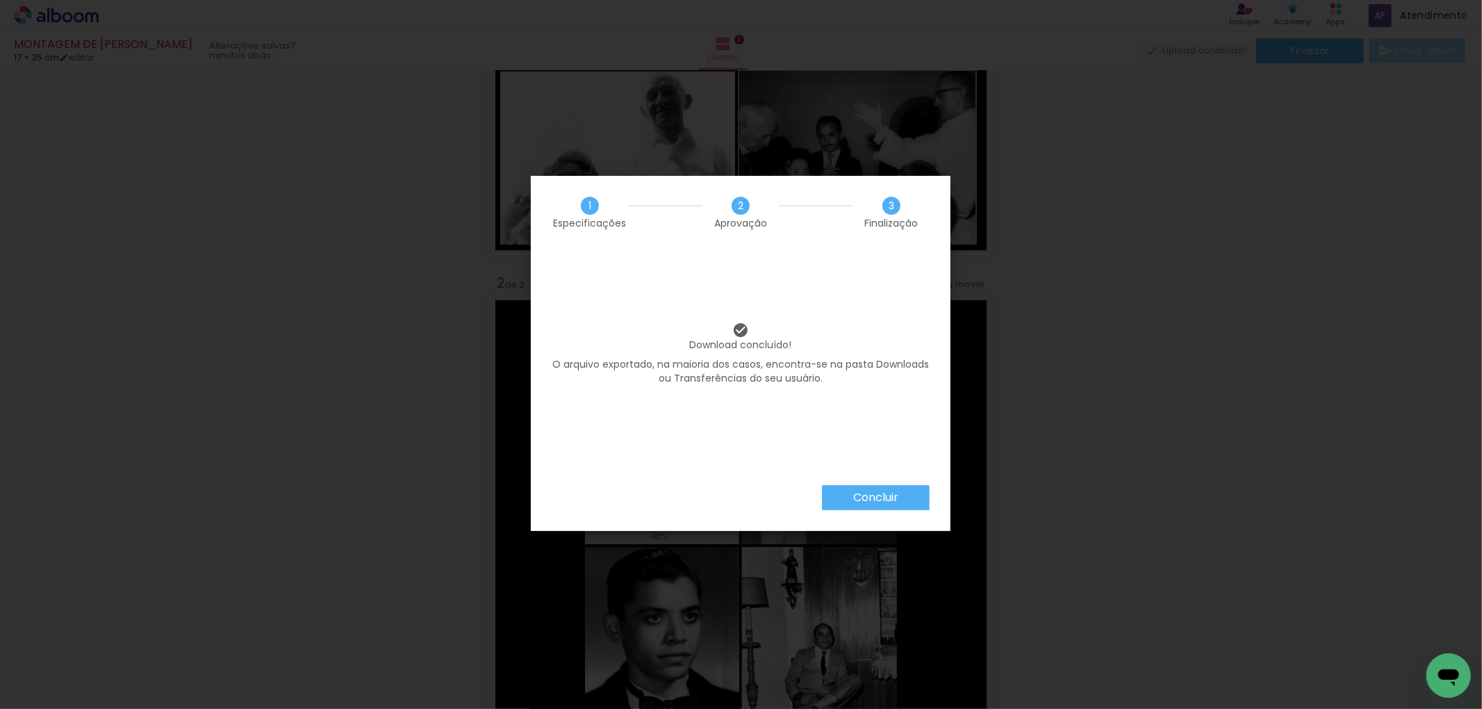
click at [0, 0] on slot "Concluir" at bounding box center [0, 0] width 0 height 0
